Goal: Task Accomplishment & Management: Manage account settings

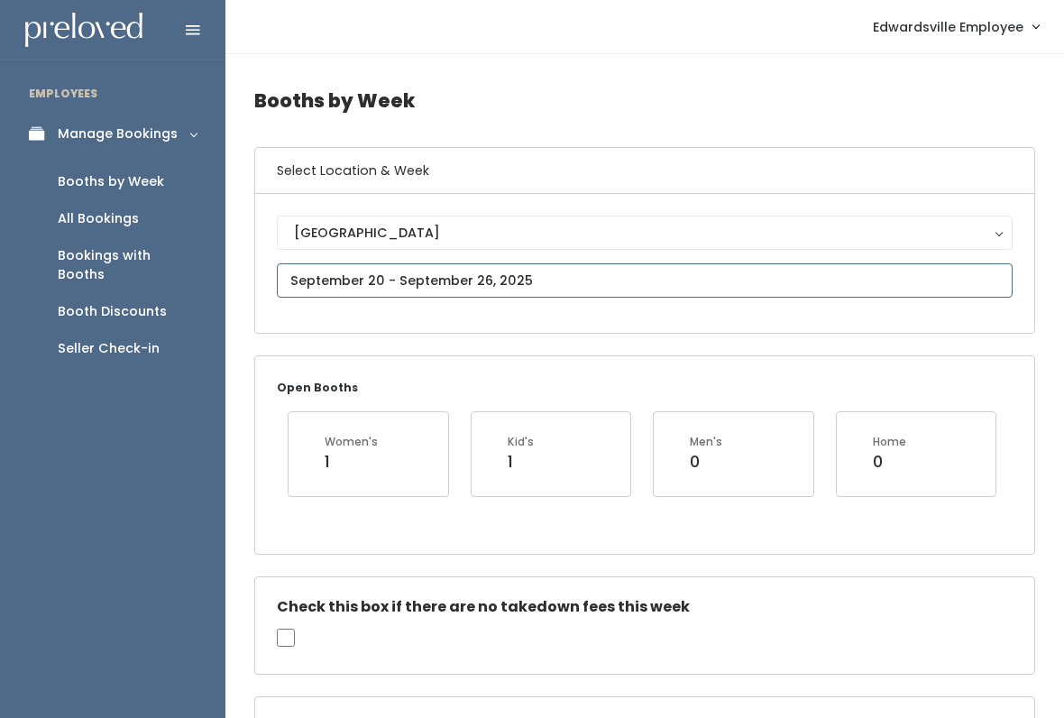
click at [488, 276] on input "text" at bounding box center [645, 280] width 736 height 34
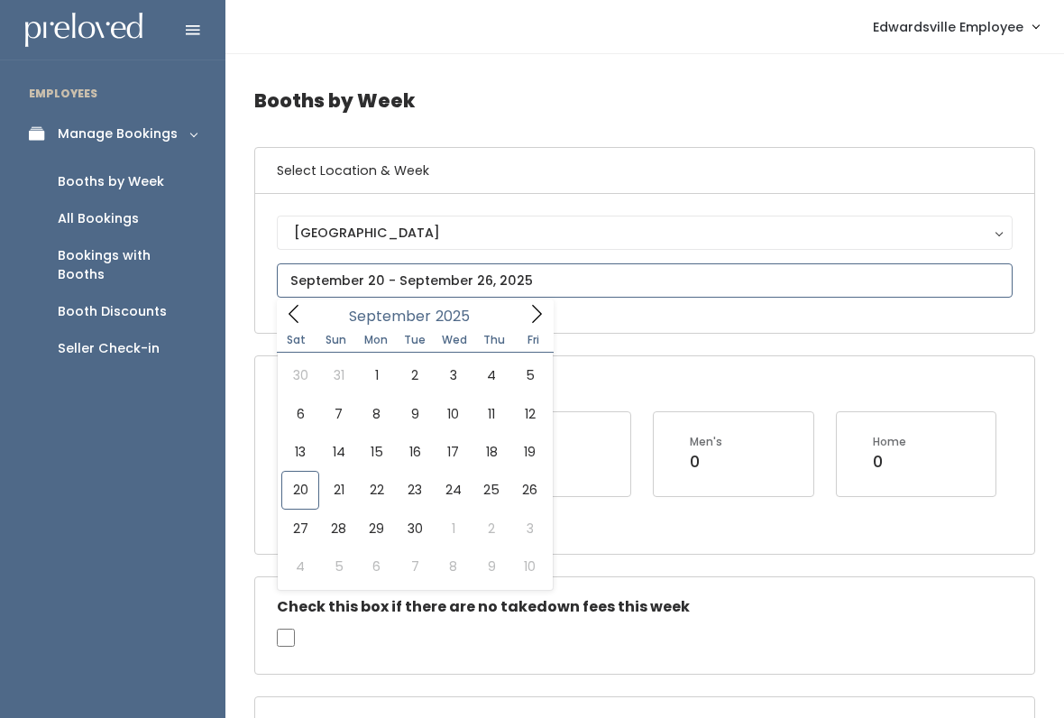
click at [535, 317] on icon at bounding box center [537, 314] width 20 height 20
type input "November 1 to November 7"
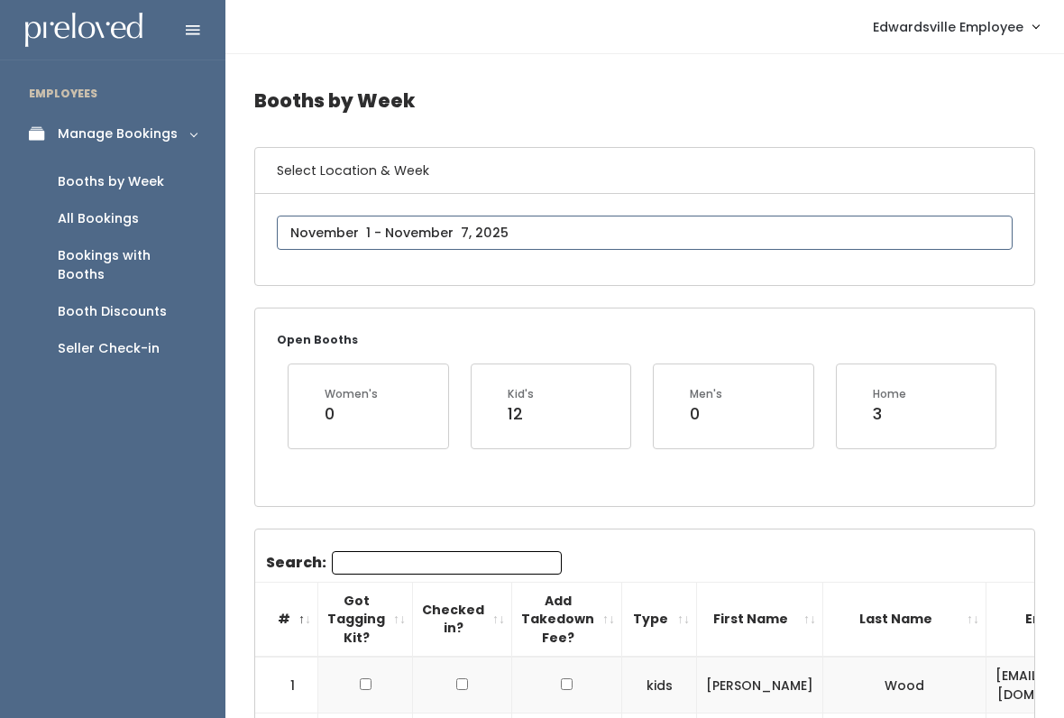
click at [554, 241] on input "text" at bounding box center [645, 232] width 736 height 34
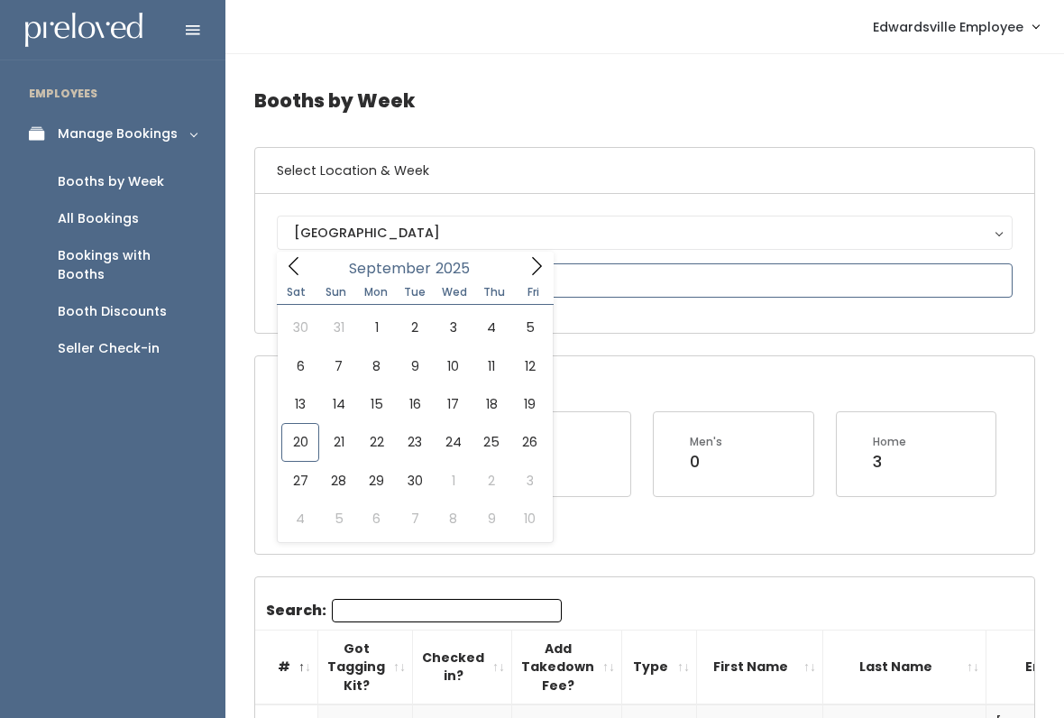
click at [521, 277] on span at bounding box center [536, 266] width 34 height 28
click at [545, 275] on icon at bounding box center [537, 266] width 20 height 20
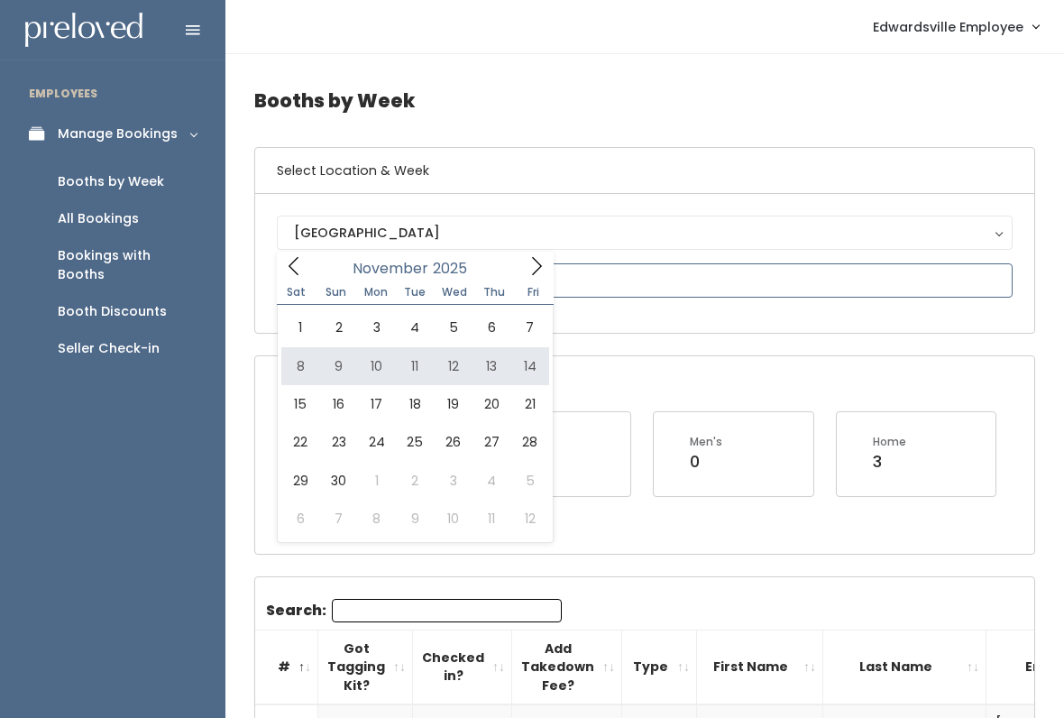
type input "November 8 to November 14"
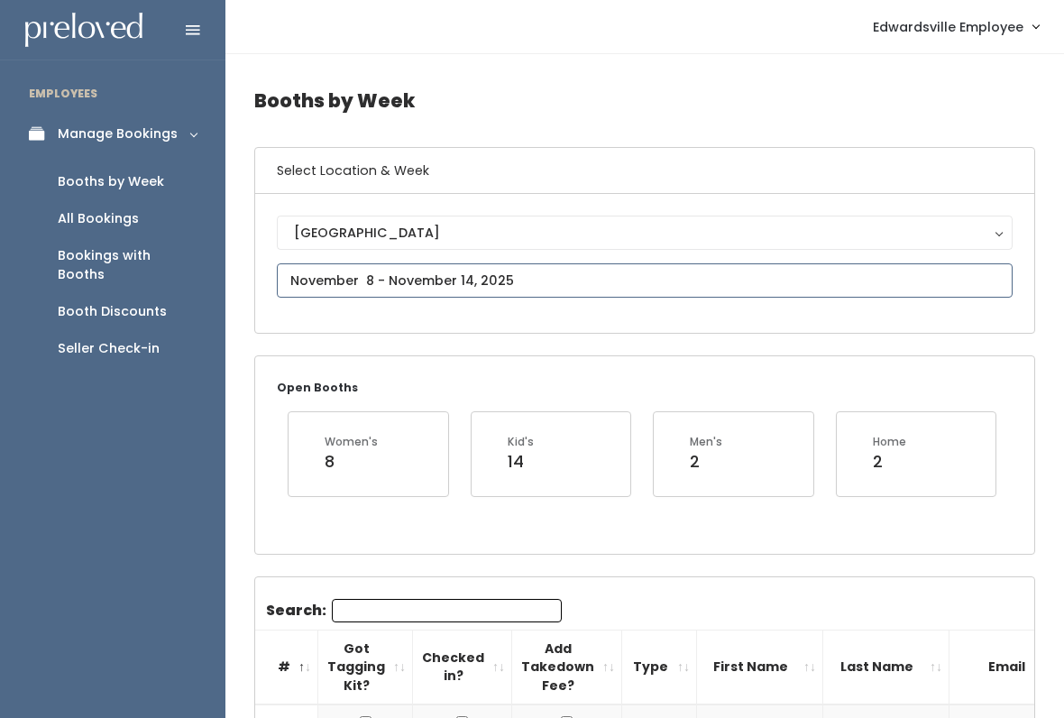
click at [642, 285] on input "text" at bounding box center [645, 280] width 736 height 34
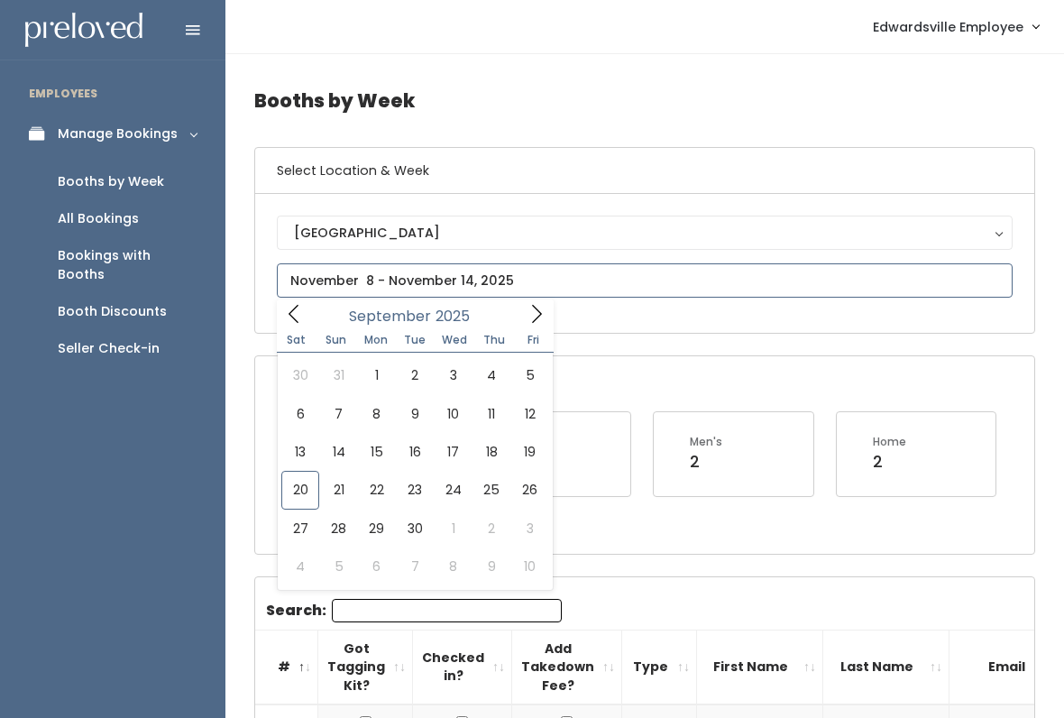
click at [531, 319] on icon at bounding box center [537, 314] width 20 height 20
type input "October 25 to October 31"
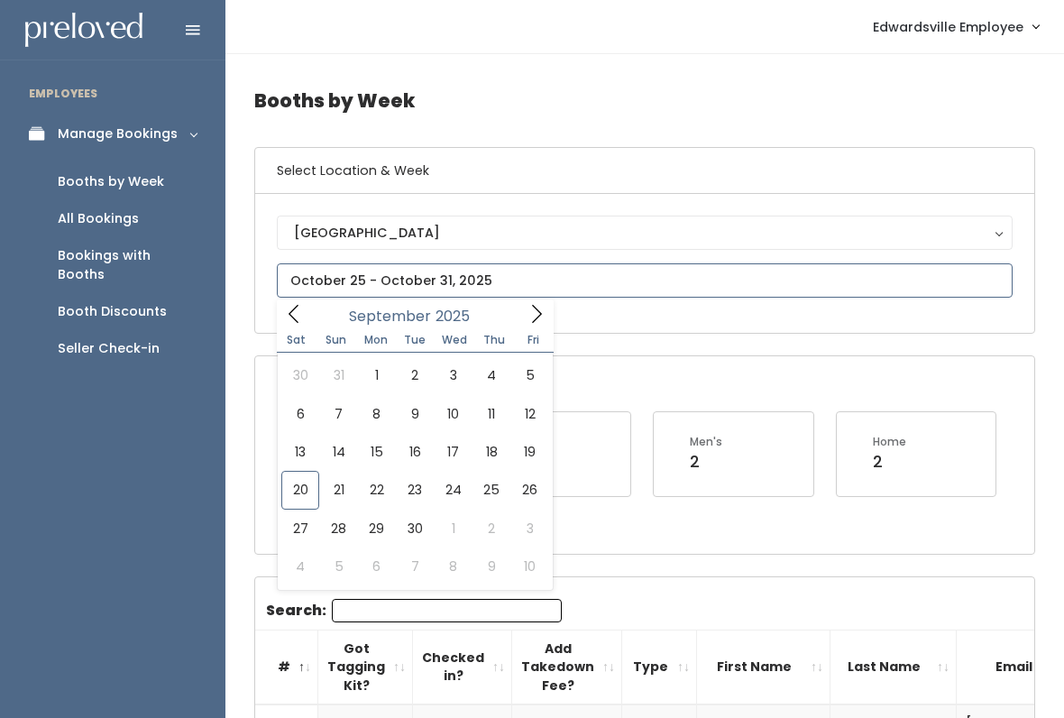
click at [520, 325] on span at bounding box center [536, 313] width 34 height 28
type input "October 18 to October 24"
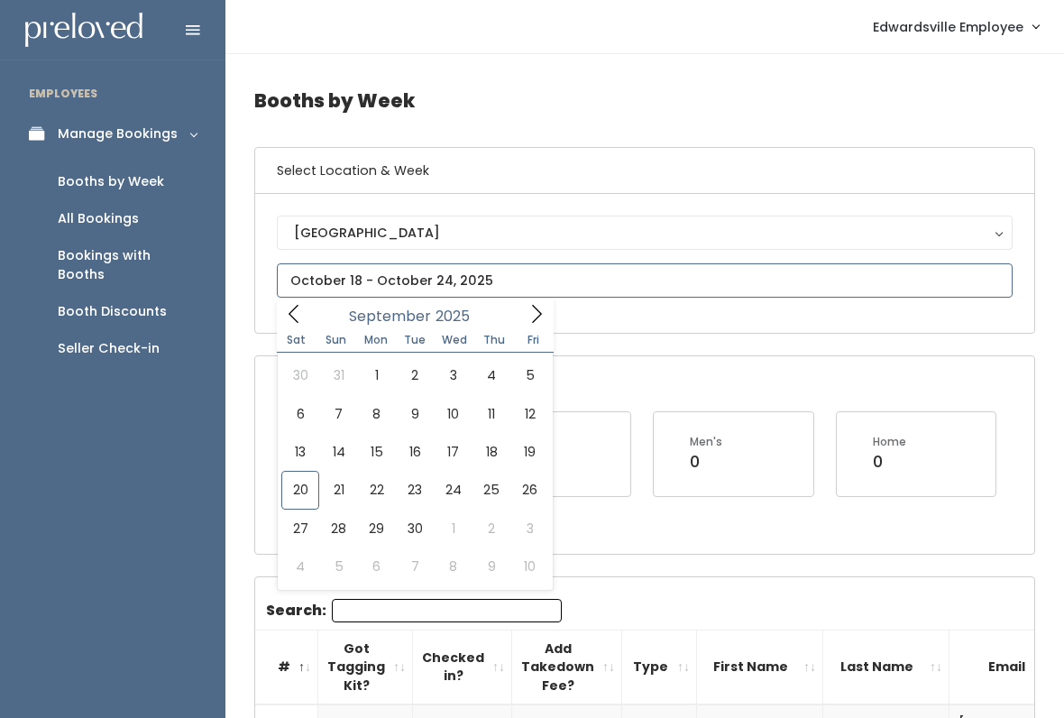
click at [526, 325] on span at bounding box center [536, 313] width 34 height 28
type input "October 11 to October 17"
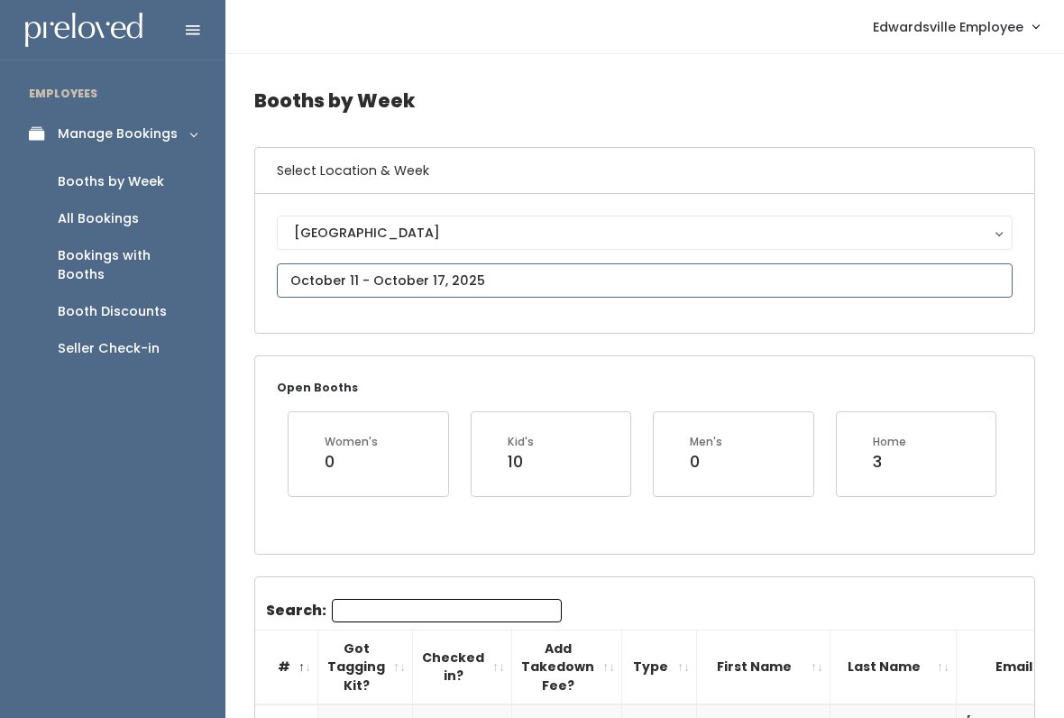
click at [591, 284] on input "text" at bounding box center [645, 280] width 736 height 34
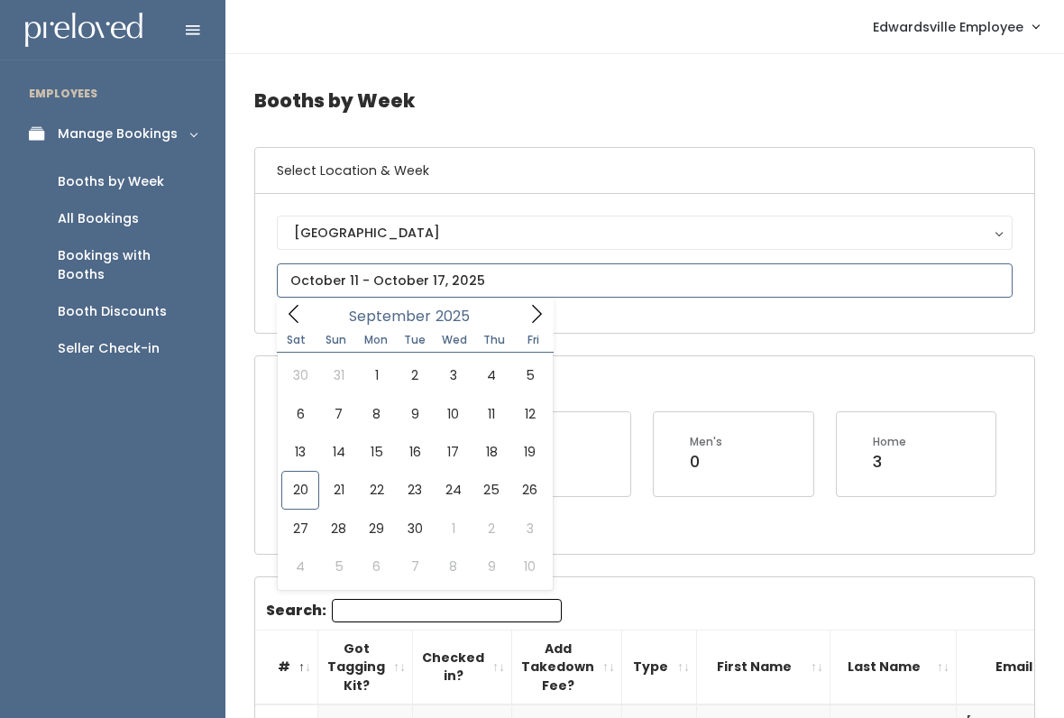
click at [519, 317] on span at bounding box center [536, 313] width 34 height 28
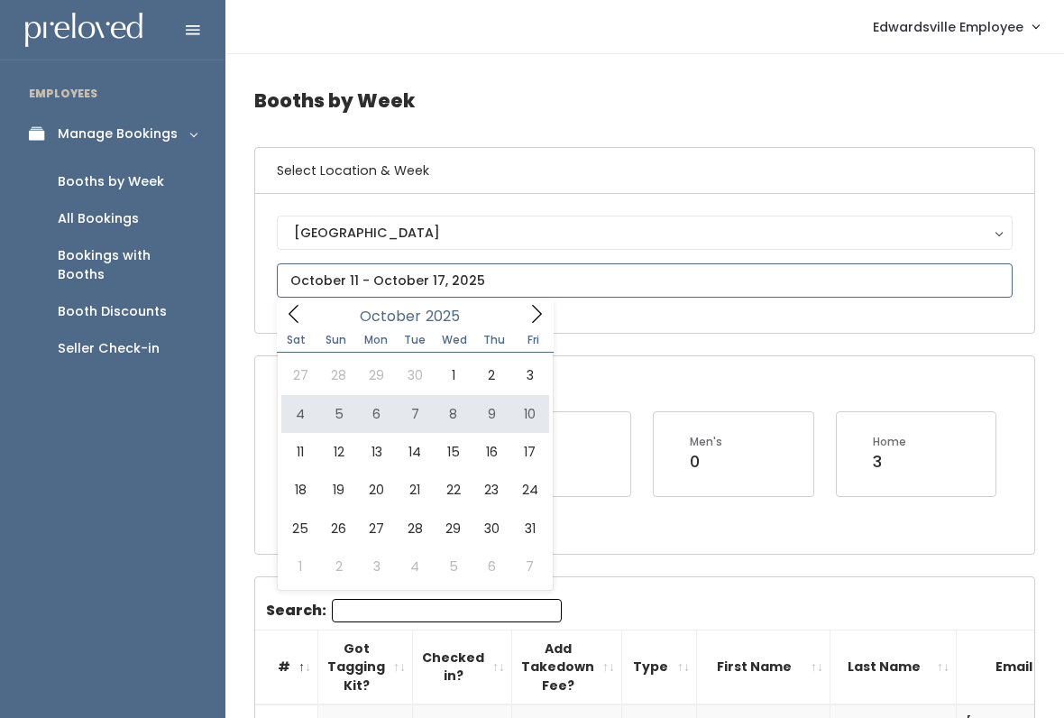
type input "October 4 to October 10"
